Goal: Task Accomplishment & Management: Manage account settings

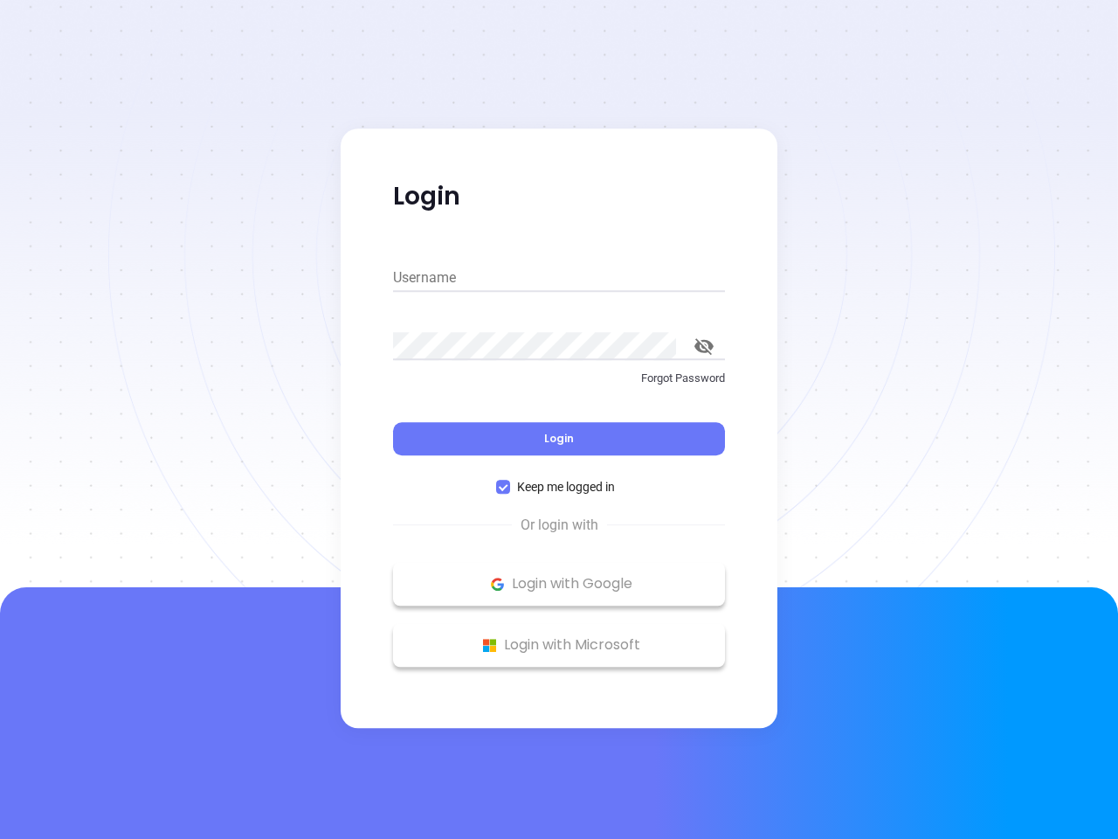
click at [559, 419] on div "Login" at bounding box center [559, 428] width 332 height 54
click at [559, 278] on input "Username" at bounding box center [559, 278] width 332 height 28
click at [704, 346] on icon "toggle password visibility" at bounding box center [704, 346] width 19 height 17
click at [559, 439] on span "Login" at bounding box center [559, 438] width 30 height 15
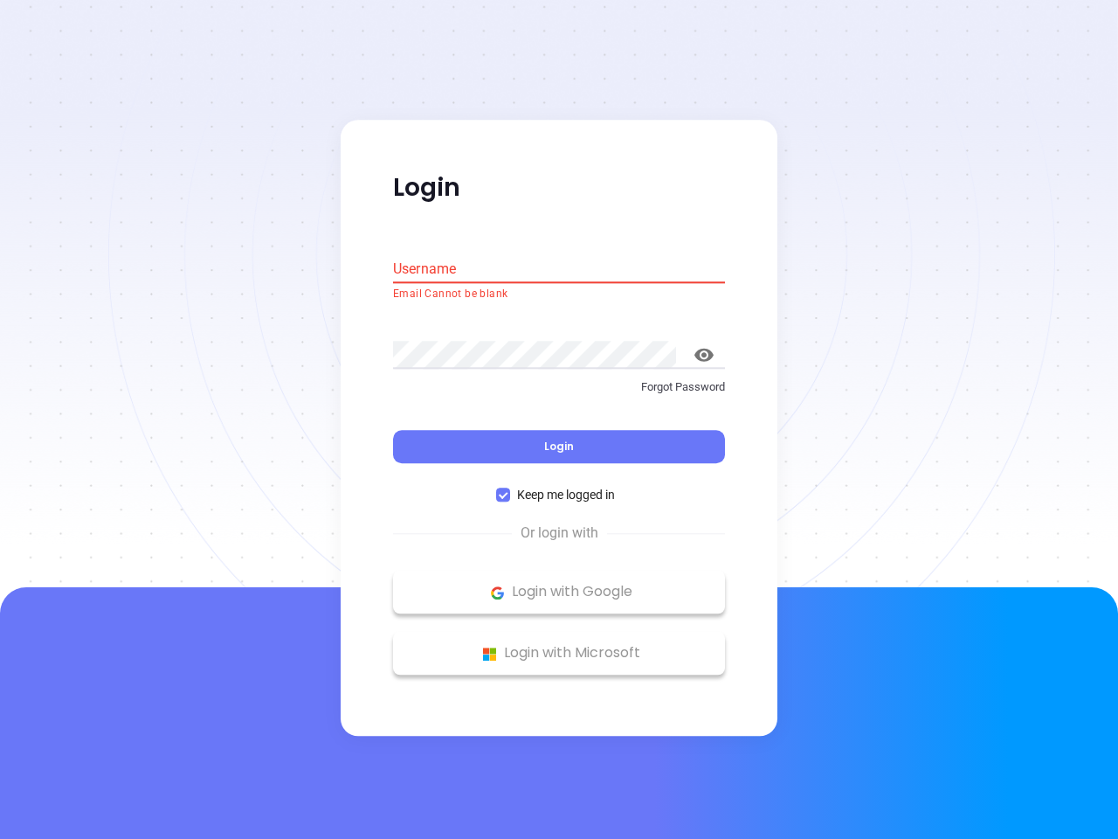
click at [559, 487] on span "Keep me logged in" at bounding box center [566, 495] width 112 height 19
click at [510, 488] on input "Keep me logged in" at bounding box center [503, 495] width 14 height 14
checkbox input "false"
click at [559, 584] on p "Login with Google" at bounding box center [559, 592] width 315 height 26
click at [559, 645] on p "Login with Microsoft" at bounding box center [559, 653] width 315 height 26
